Goal: Information Seeking & Learning: Learn about a topic

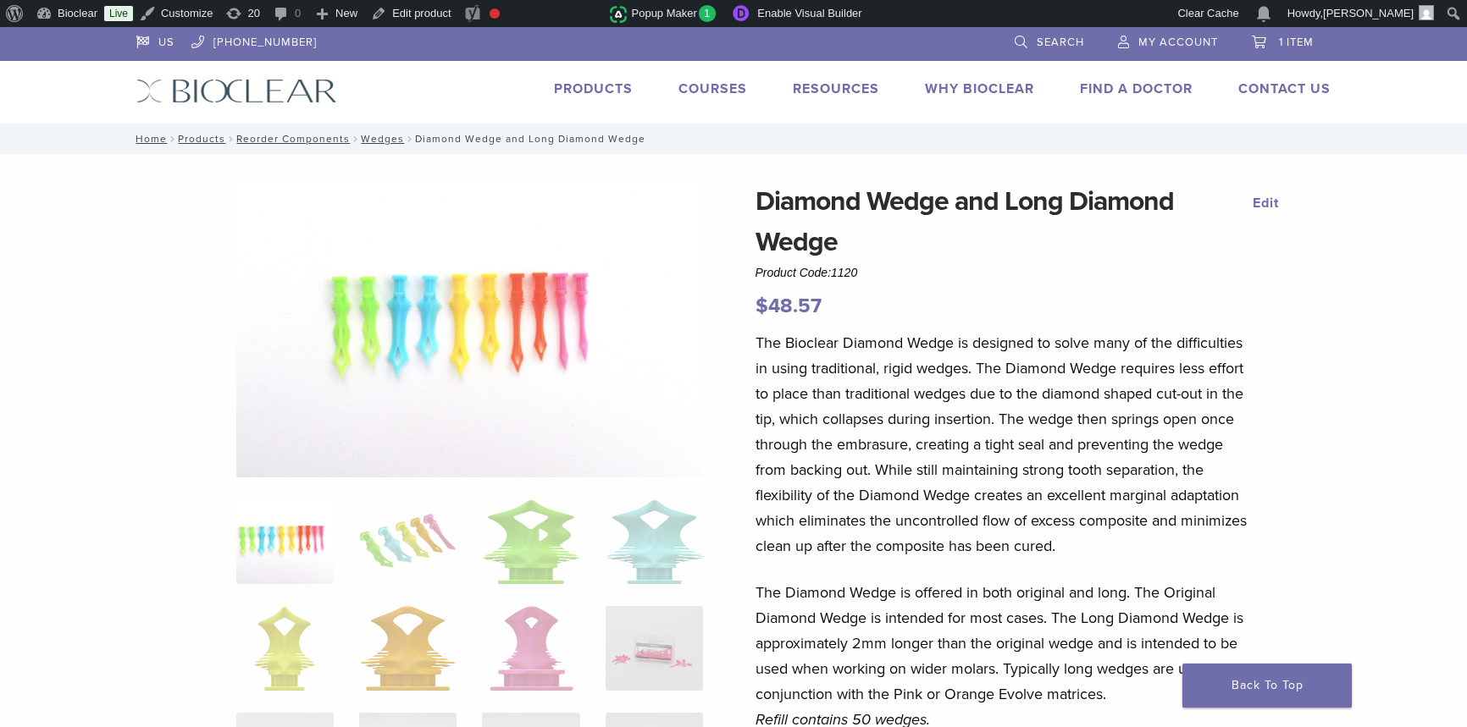
select select "**********"
select select "*****"
click at [610, 88] on link "Products" at bounding box center [593, 88] width 79 height 17
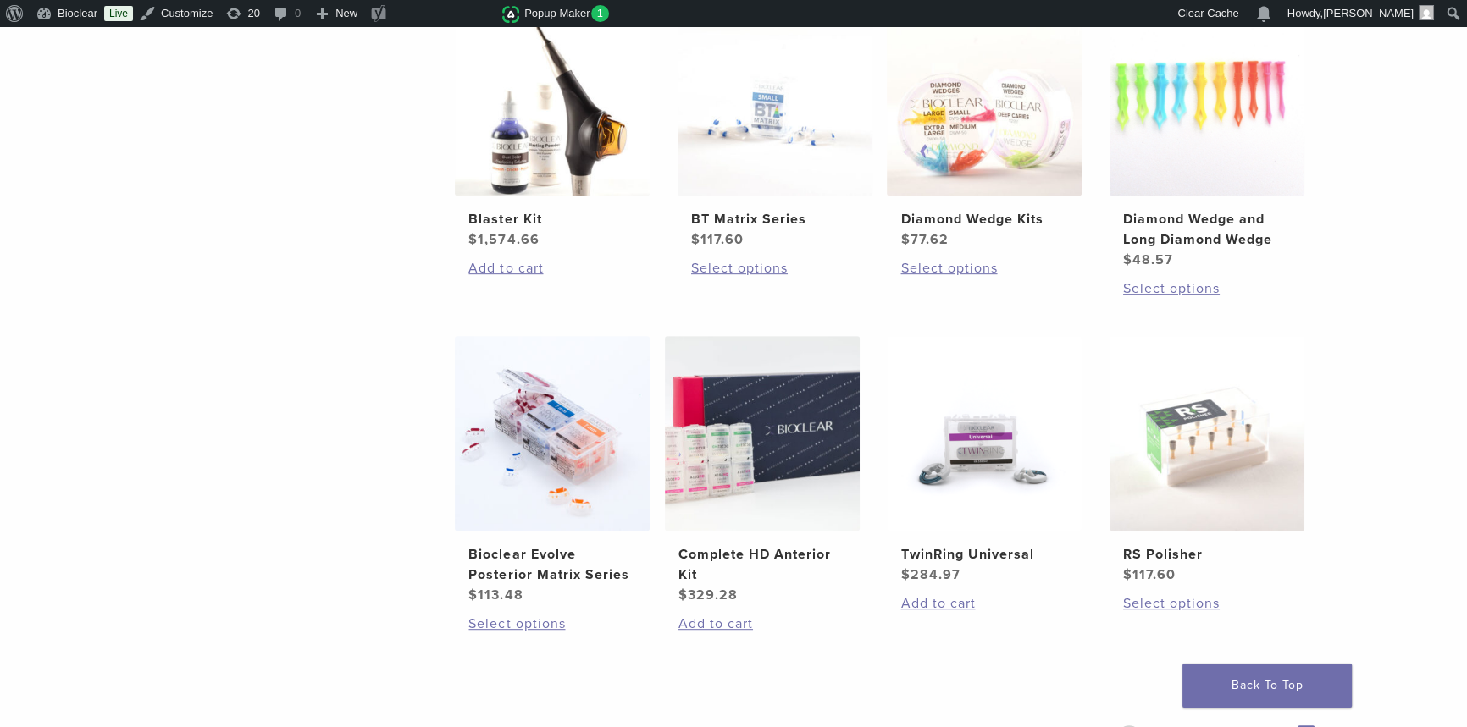
scroll to position [1077, 0]
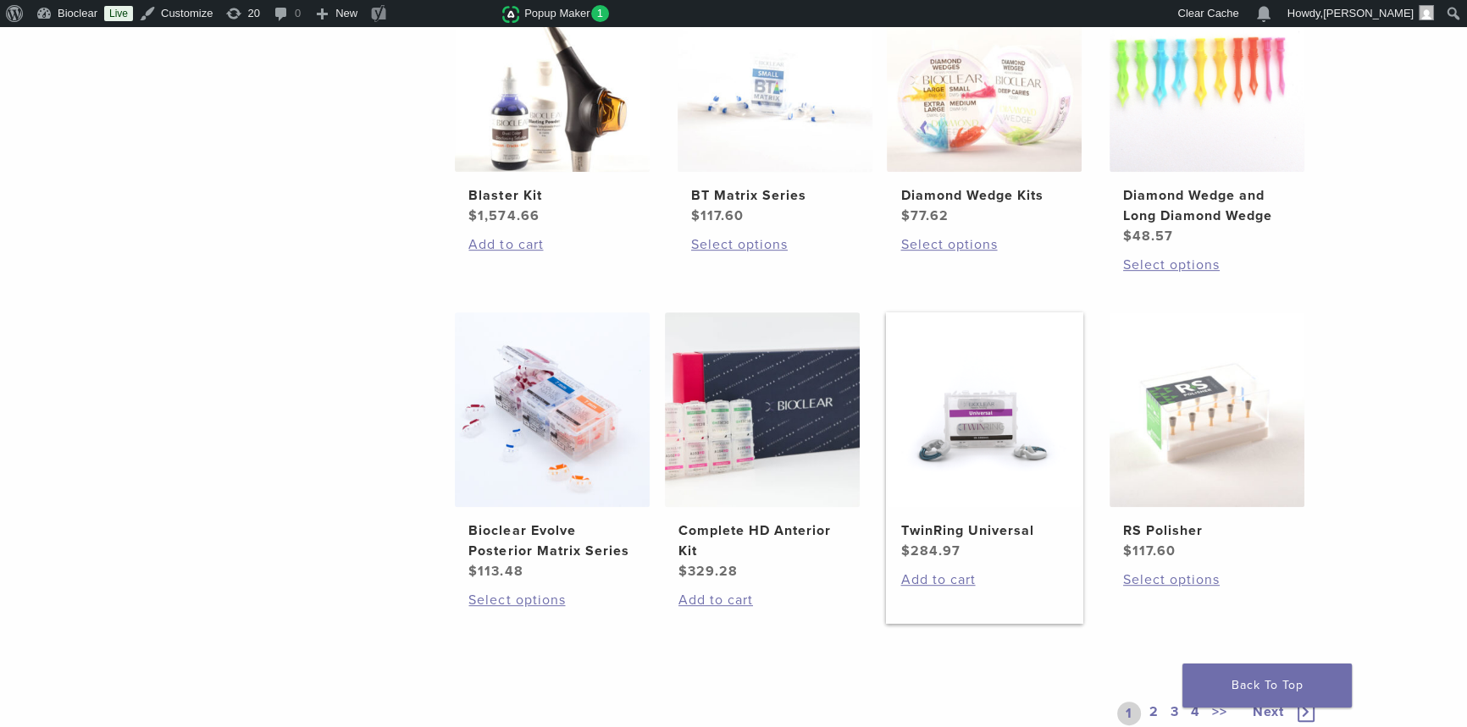
click at [1019, 471] on img at bounding box center [984, 409] width 195 height 195
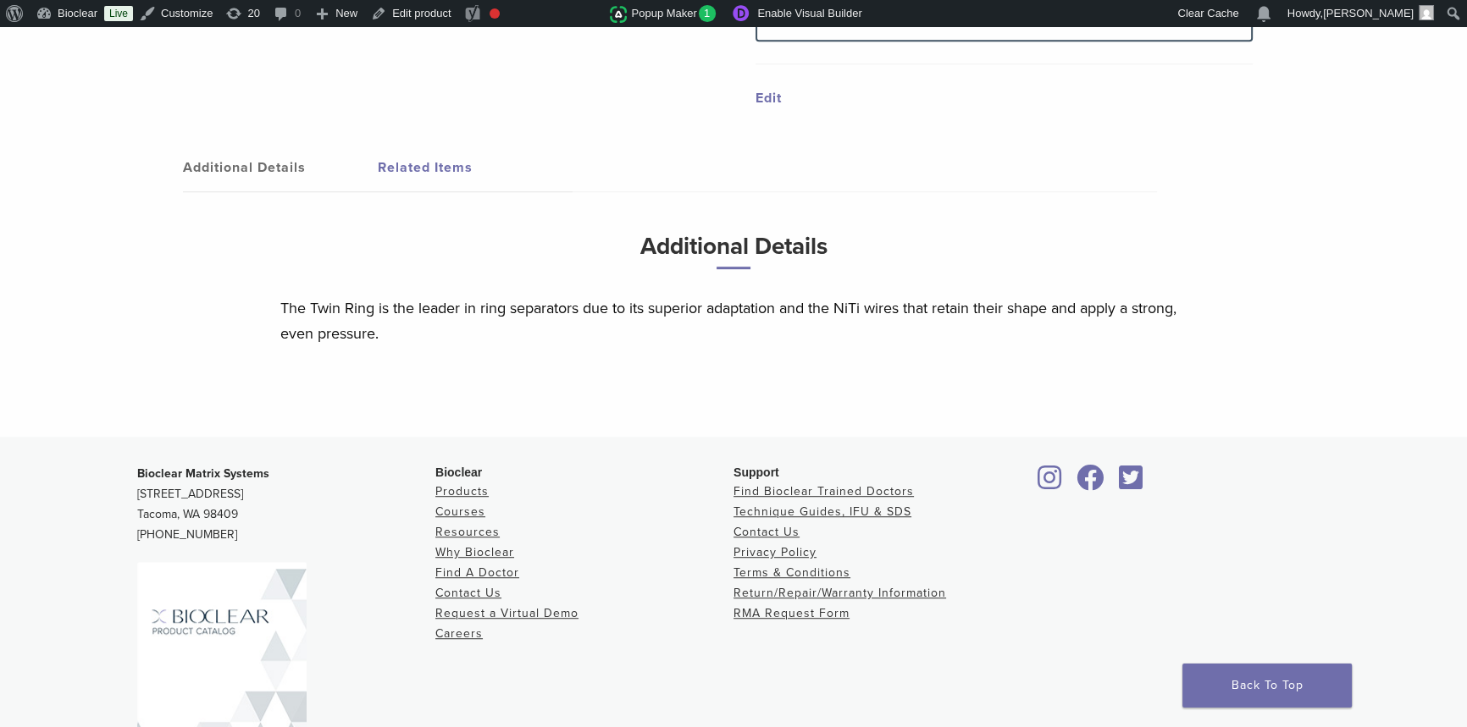
scroll to position [1231, 0]
click at [800, 585] on link "Return/Repair/Warranty Information" at bounding box center [839, 592] width 213 height 14
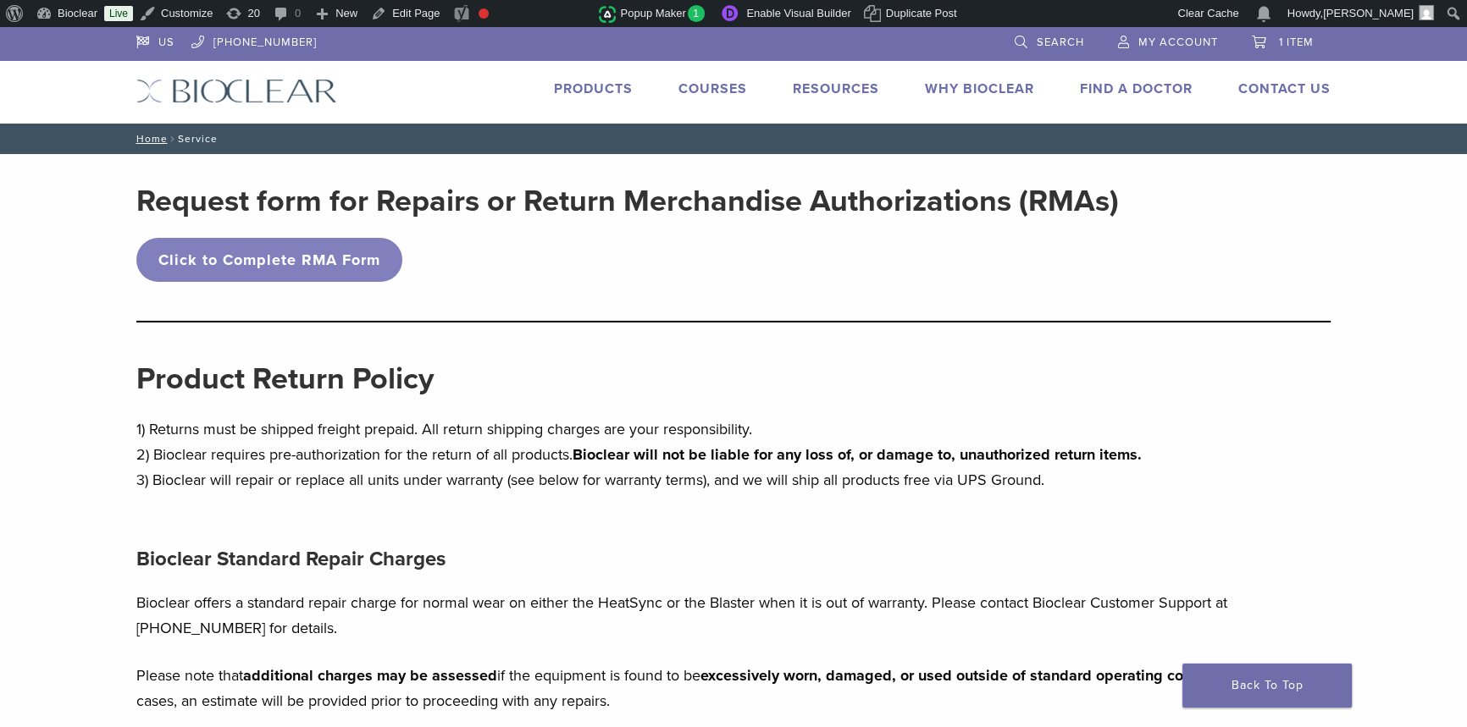
click at [596, 86] on link "Products" at bounding box center [593, 88] width 79 height 17
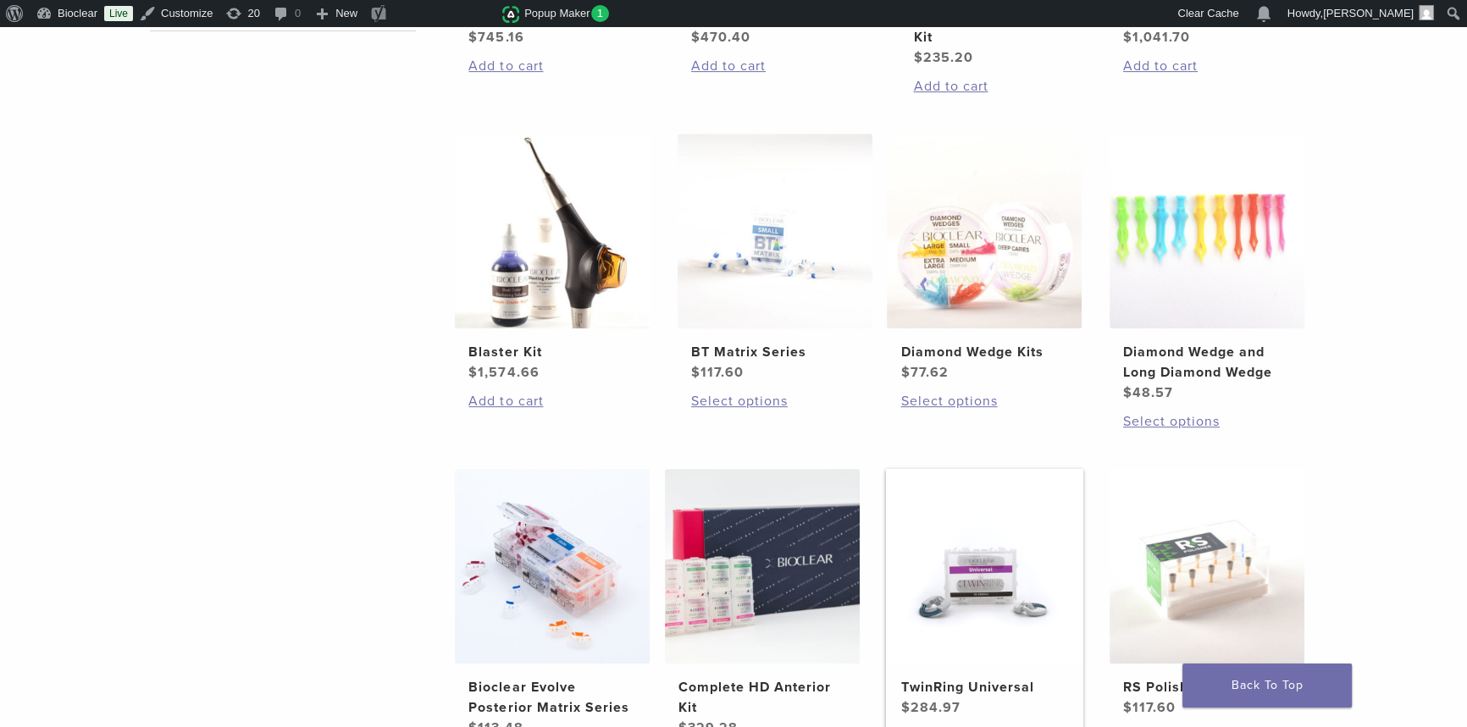
scroll to position [1154, 0]
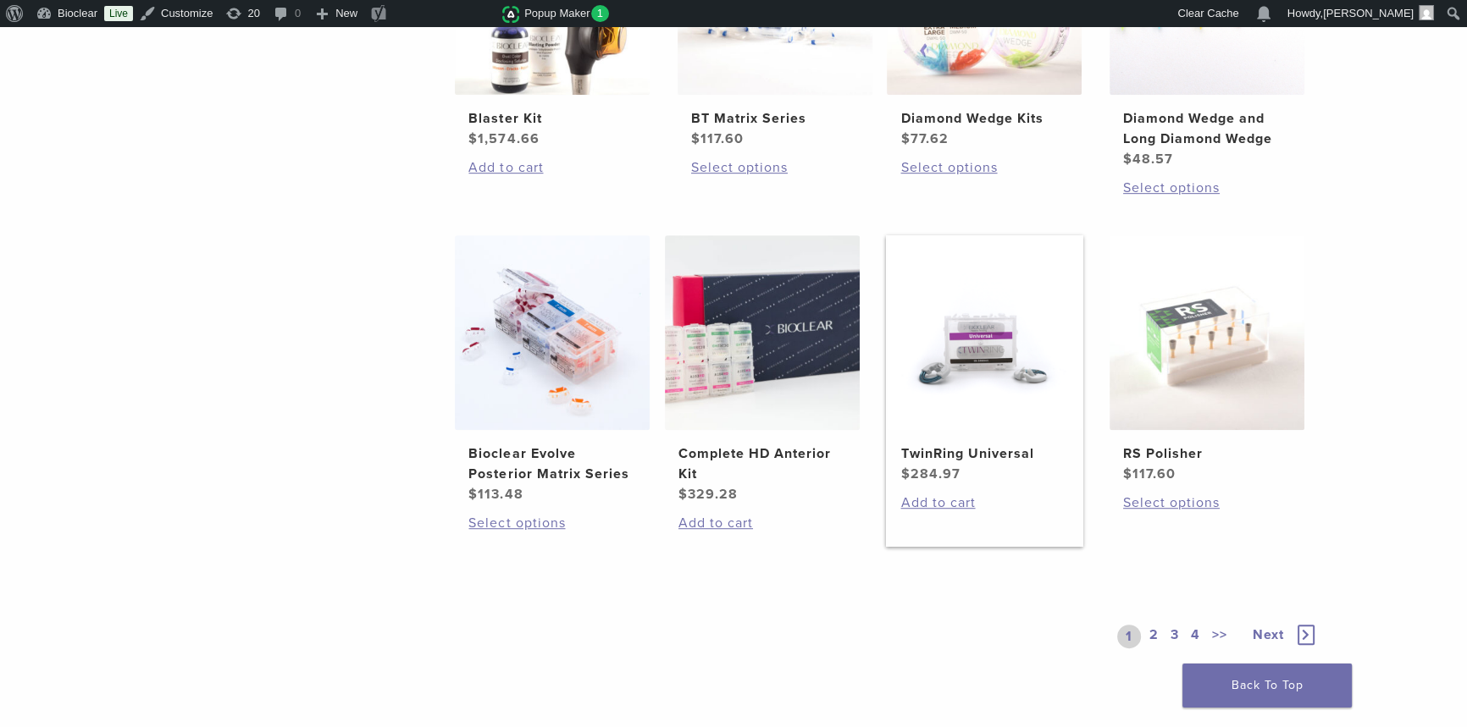
click at [986, 360] on img at bounding box center [984, 332] width 195 height 195
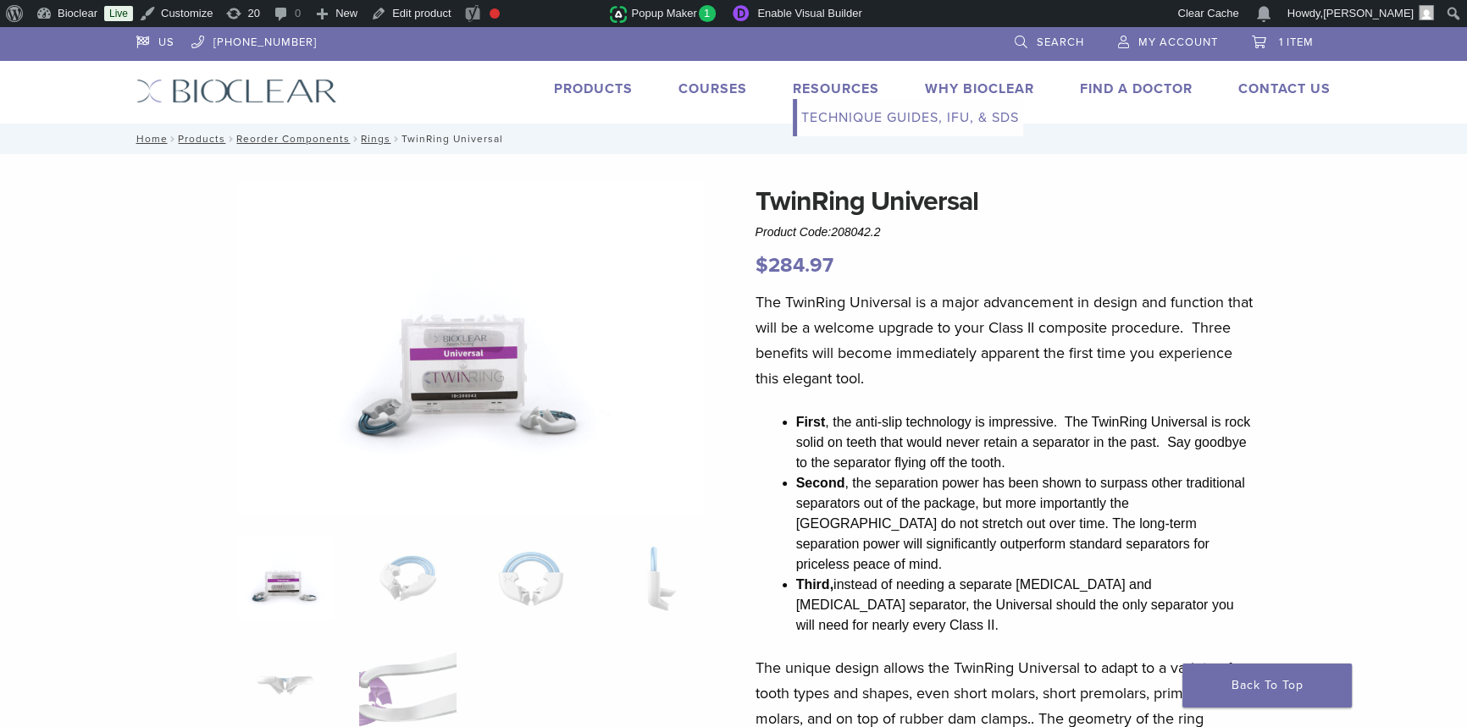
click at [863, 108] on link "Technique Guides, IFU, & SDS" at bounding box center [910, 117] width 226 height 37
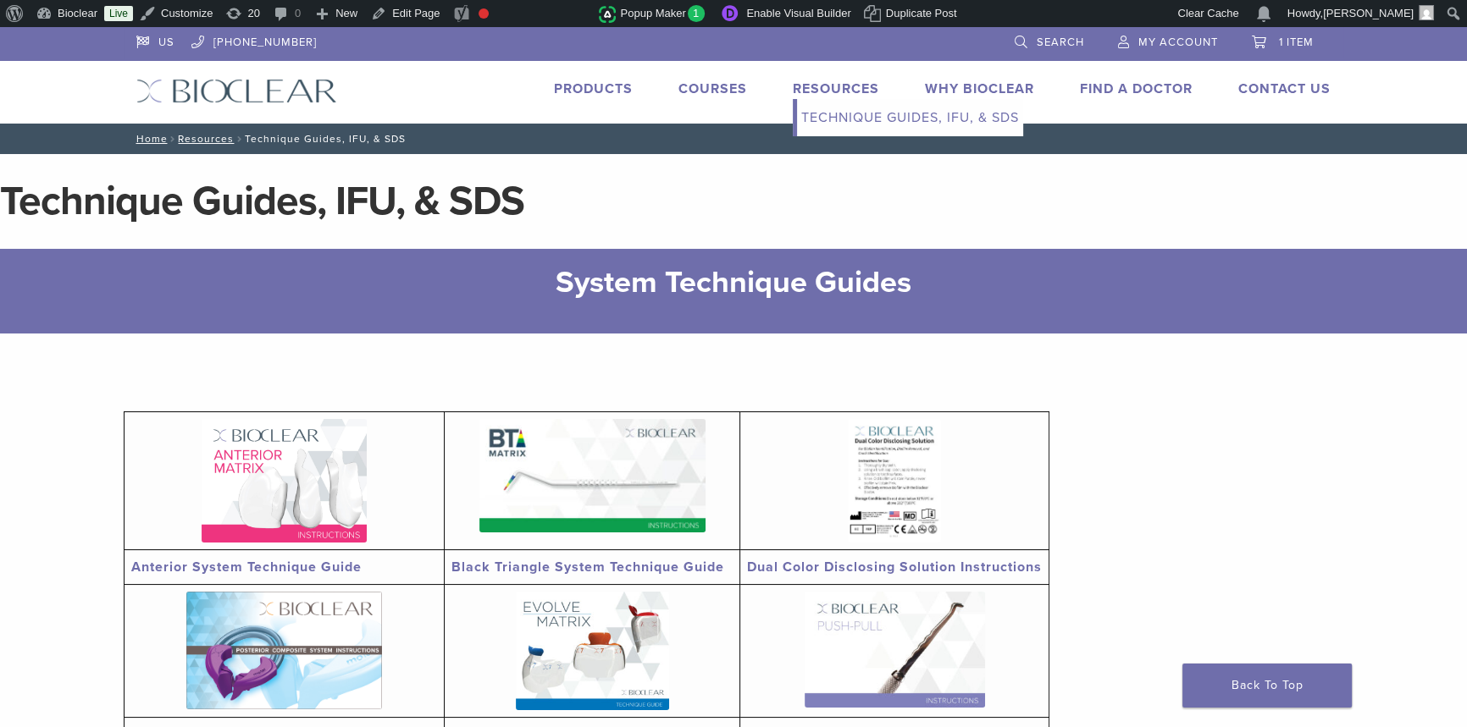
click at [829, 88] on link "Resources" at bounding box center [836, 88] width 86 height 17
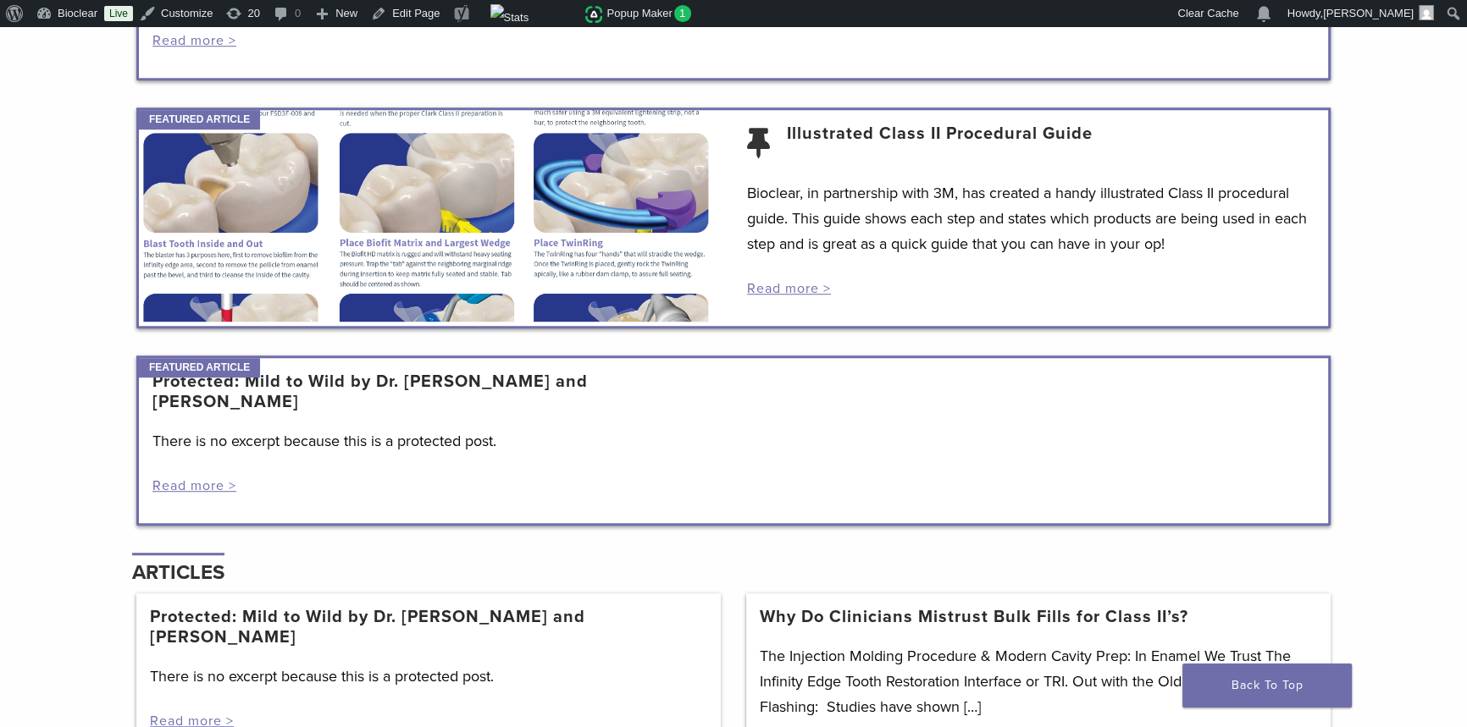
scroll to position [1616, 0]
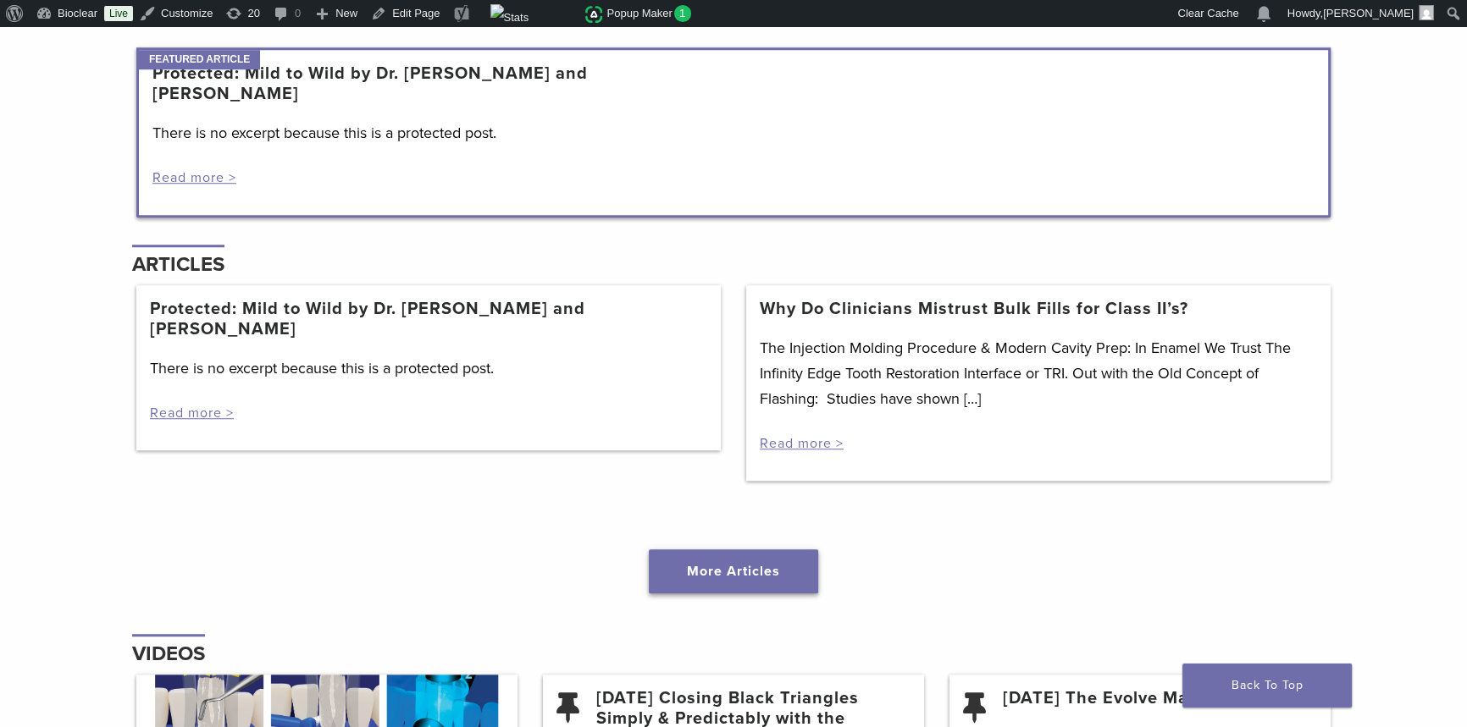
click at [758, 559] on link "More Articles" at bounding box center [733, 572] width 169 height 44
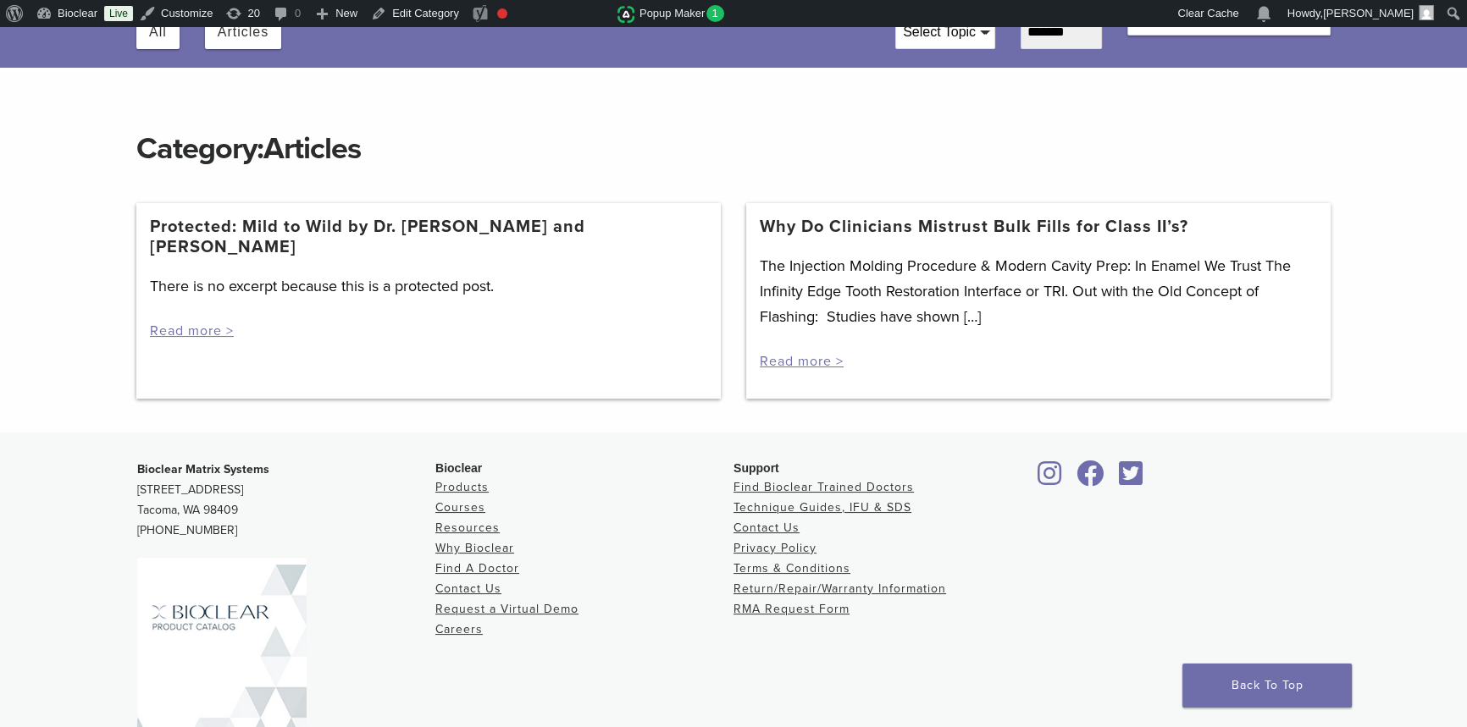
scroll to position [153, 0]
